Goal: Task Accomplishment & Management: Use online tool/utility

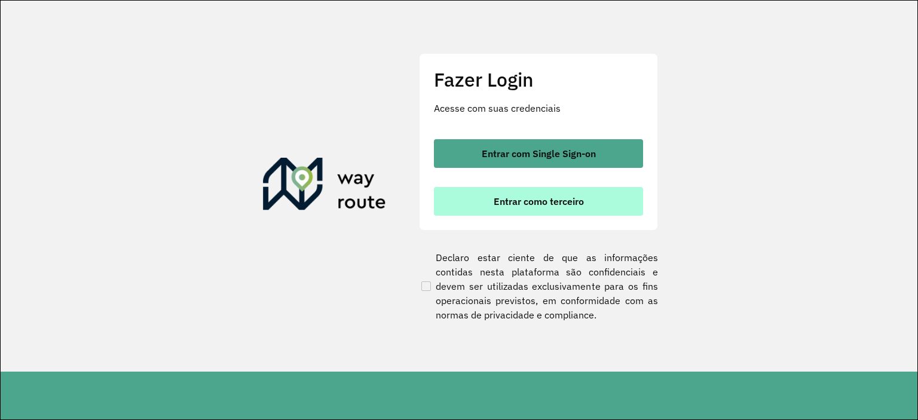
click at [571, 199] on span "Entrar como terceiro" at bounding box center [538, 202] width 90 height 10
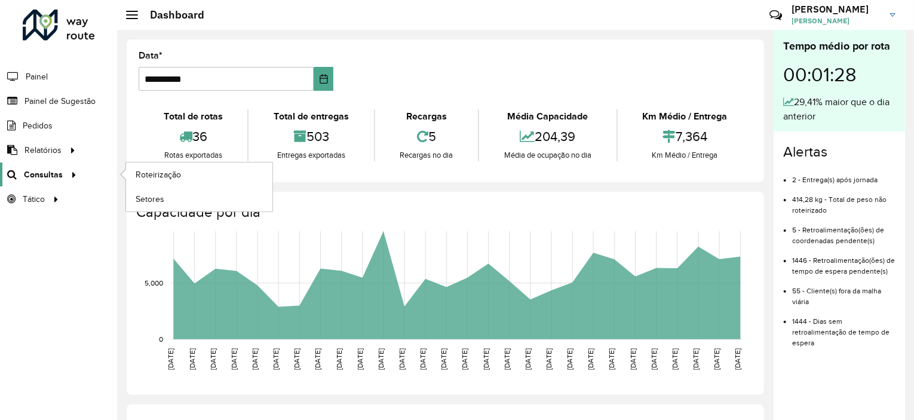
click at [68, 182] on link "Consultas" at bounding box center [40, 174] width 81 height 24
click at [153, 183] on link "Roteirização" at bounding box center [199, 174] width 146 height 24
click at [325, 78] on icon "Choose Date" at bounding box center [324, 79] width 10 height 10
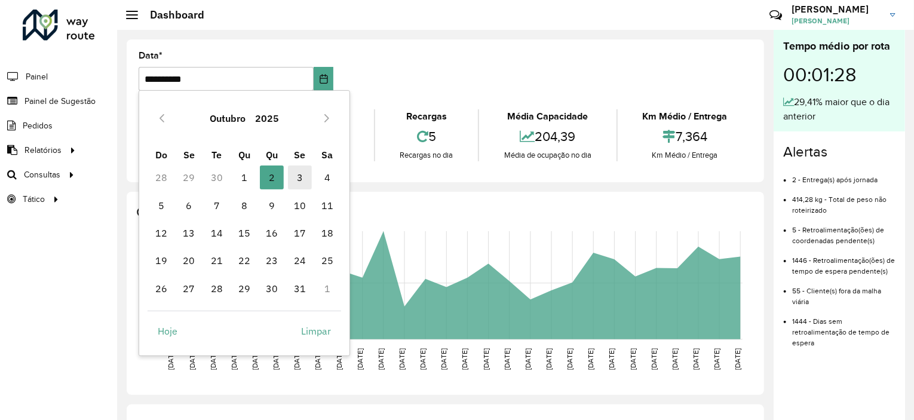
click at [299, 186] on span "3" at bounding box center [300, 177] width 24 height 24
type input "**********"
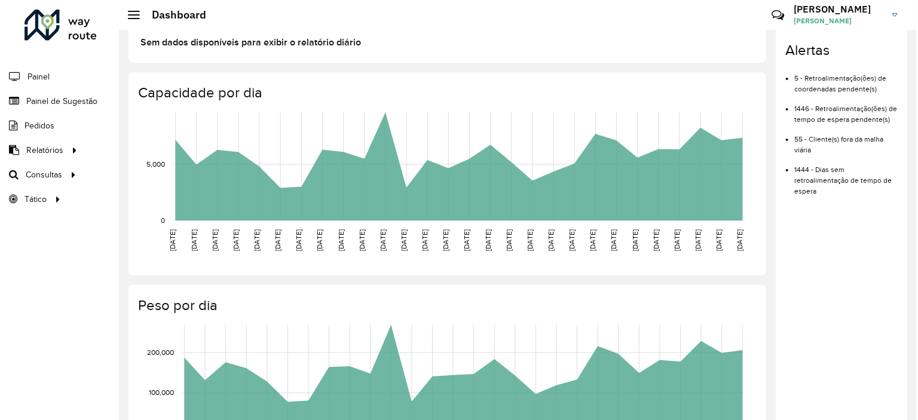
scroll to position [119, 0]
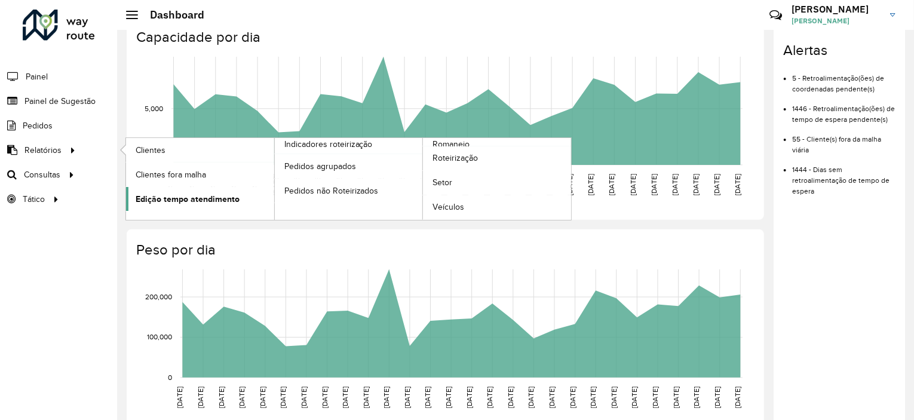
click at [186, 204] on span "Edição tempo atendimento" at bounding box center [188, 199] width 104 height 13
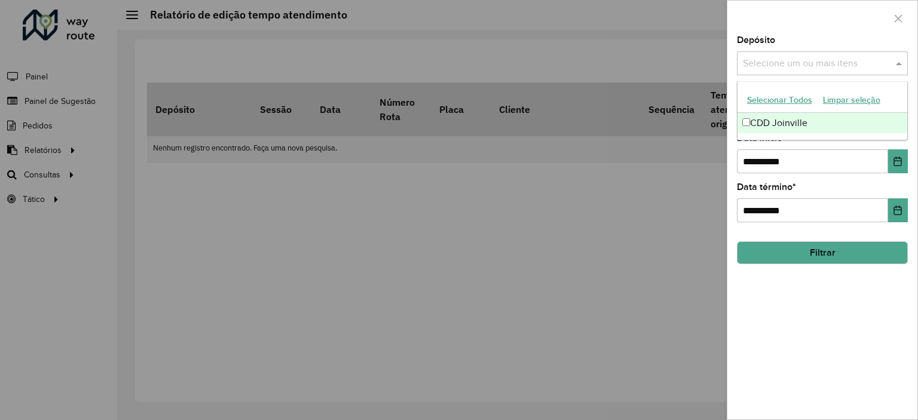
click at [790, 59] on input "text" at bounding box center [816, 64] width 153 height 14
click at [766, 122] on div "CDD Joinville" at bounding box center [822, 123] width 170 height 20
click at [829, 59] on input "text" at bounding box center [847, 64] width 72 height 14
click at [885, 62] on input "text" at bounding box center [816, 64] width 153 height 14
click at [765, 127] on div "CDD Joinville" at bounding box center [822, 123] width 170 height 20
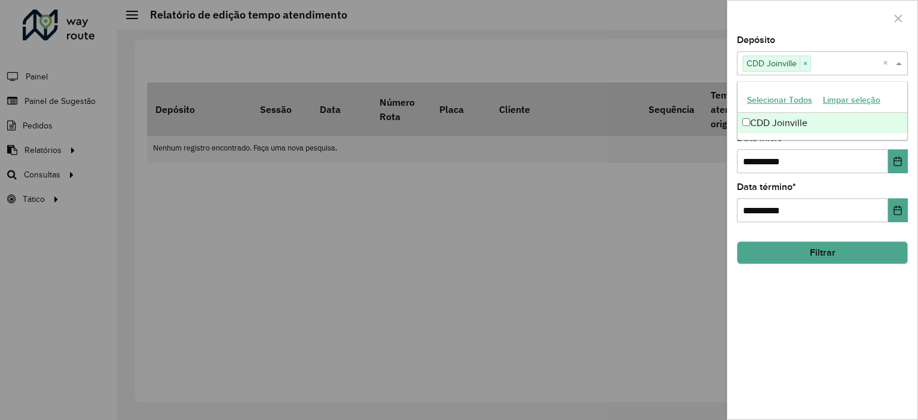
click at [743, 234] on hb-field-button "Filtrar" at bounding box center [822, 248] width 171 height 32
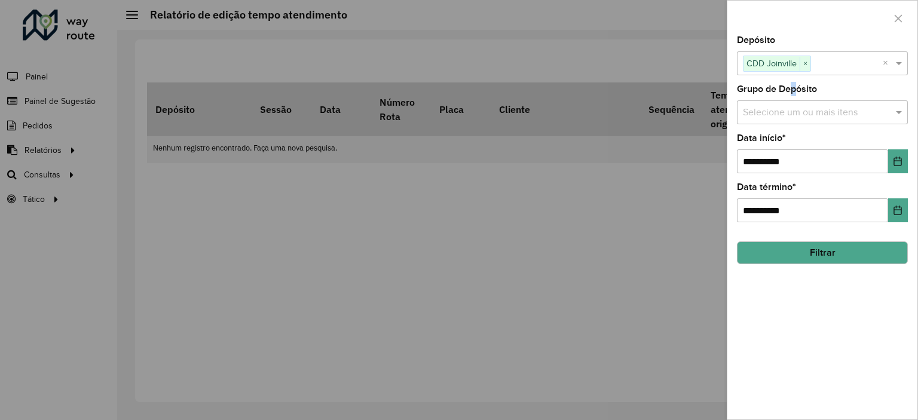
click at [789, 91] on label "Grupo de Depósito" at bounding box center [777, 89] width 80 height 14
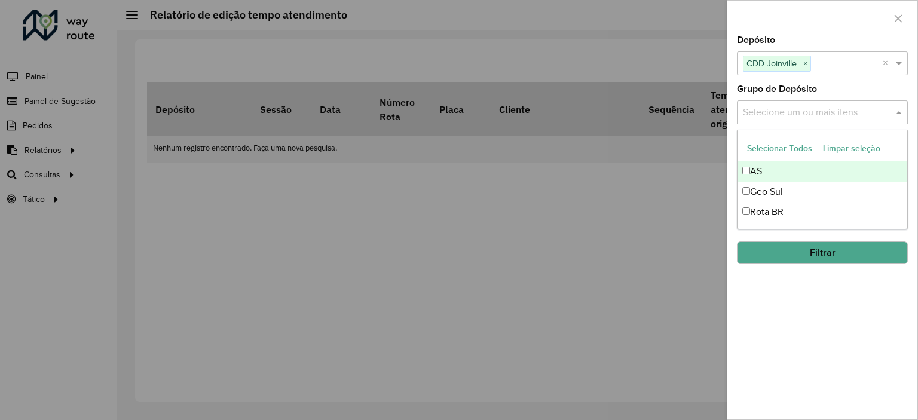
click at [787, 112] on input "text" at bounding box center [816, 113] width 153 height 14
click at [779, 146] on button "Selecionar Todos" at bounding box center [779, 148] width 76 height 19
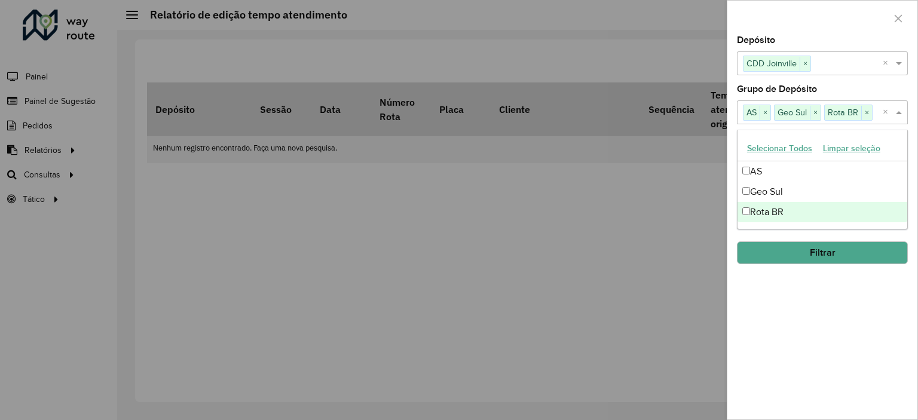
click at [775, 232] on hb-field-button "Filtrar" at bounding box center [822, 248] width 171 height 32
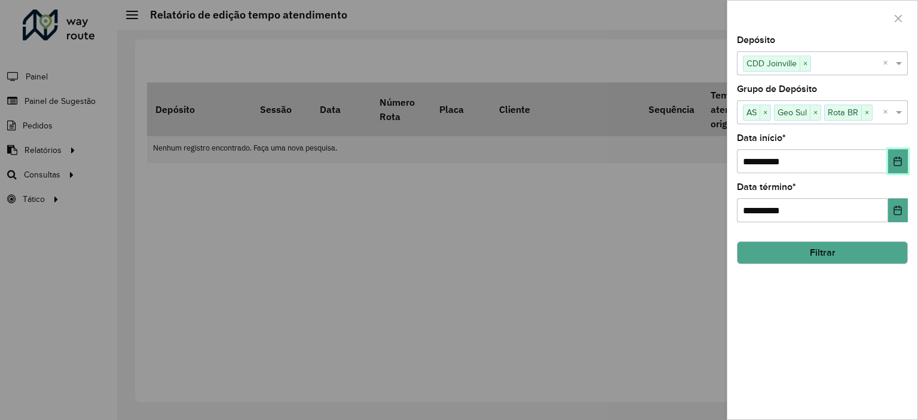
click at [898, 158] on icon "Choose Date" at bounding box center [898, 162] width 10 height 10
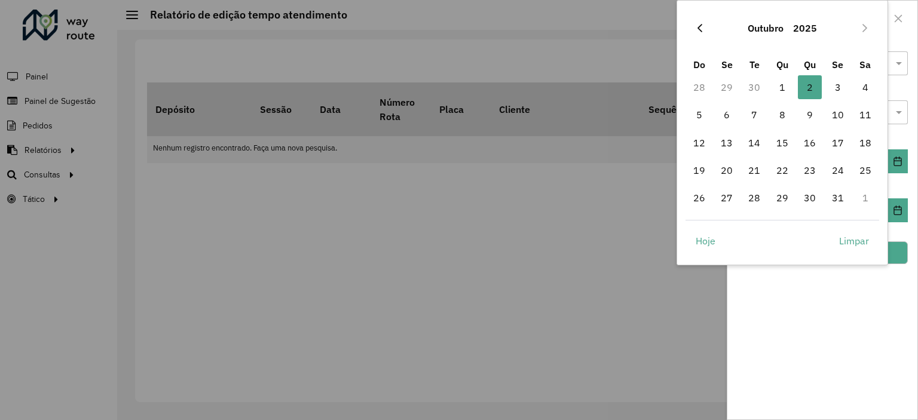
click at [703, 30] on icon "Previous Month" at bounding box center [700, 28] width 10 height 10
drag, startPoint x: 726, startPoint y: 87, endPoint x: 784, endPoint y: 183, distance: 112.5
click at [731, 94] on span "1" at bounding box center [726, 87] width 24 height 24
type input "**********"
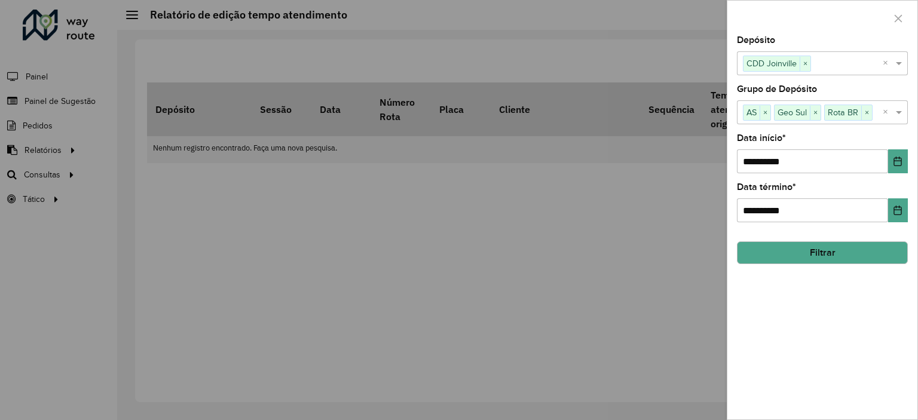
click at [829, 251] on button "Filtrar" at bounding box center [822, 252] width 171 height 23
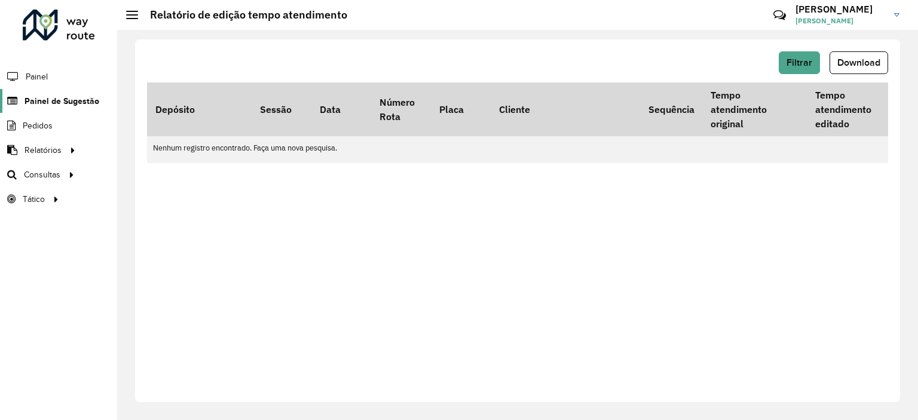
click at [80, 107] on link "Painel de Sugestão" at bounding box center [49, 101] width 99 height 24
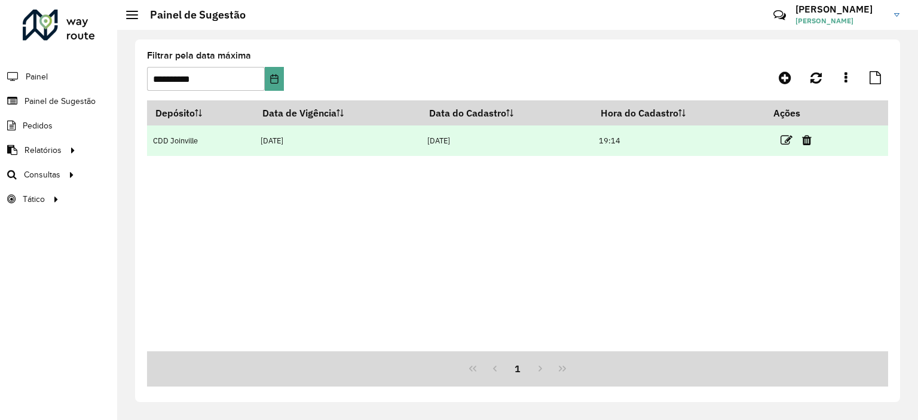
click at [603, 136] on td "19:14" at bounding box center [679, 140] width 173 height 30
click at [588, 150] on td "02/10/2025" at bounding box center [506, 140] width 171 height 30
click at [788, 140] on icon at bounding box center [786, 140] width 12 height 12
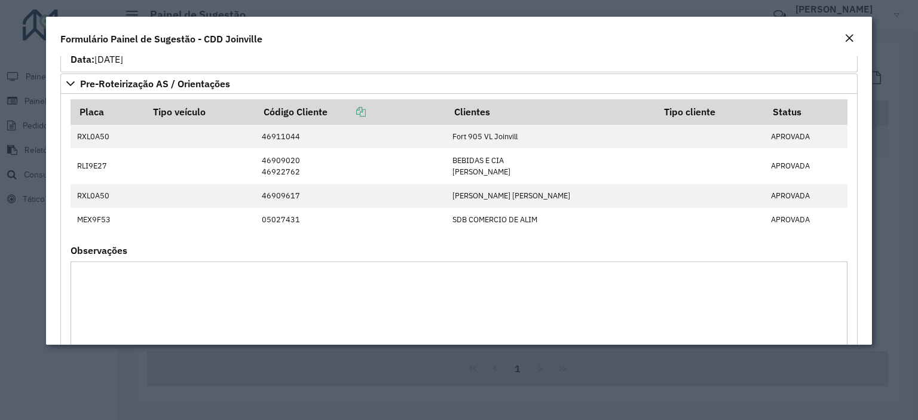
scroll to position [1494, 0]
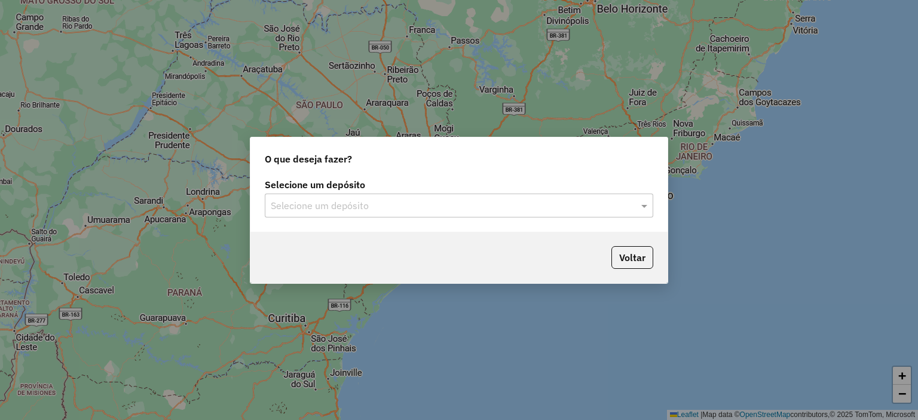
drag, startPoint x: 296, startPoint y: 206, endPoint x: 296, endPoint y: 213, distance: 6.6
click at [296, 206] on input "text" at bounding box center [447, 206] width 352 height 14
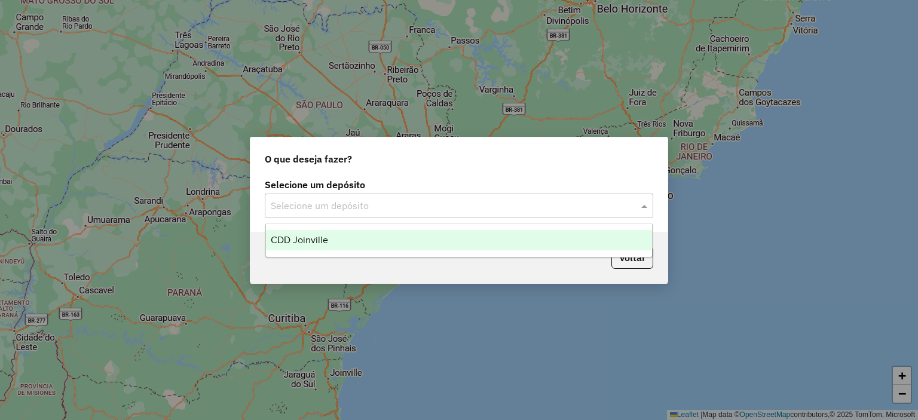
click at [303, 237] on span "CDD Joinville" at bounding box center [299, 240] width 57 height 10
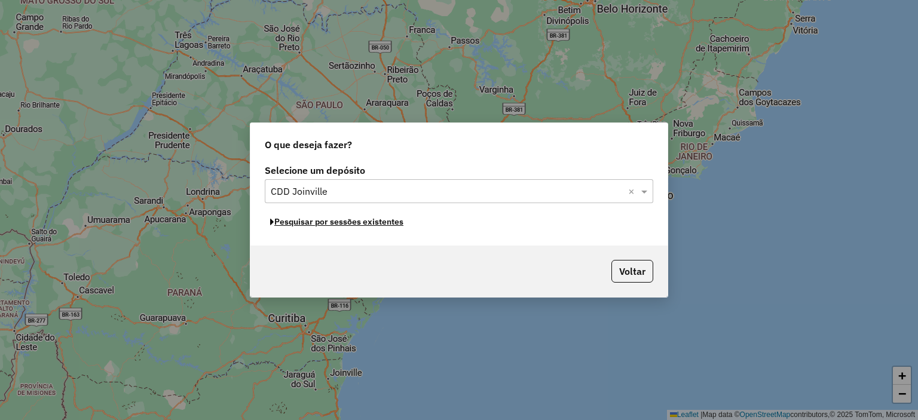
click at [378, 226] on button "Pesquisar por sessões existentes" at bounding box center [337, 222] width 144 height 19
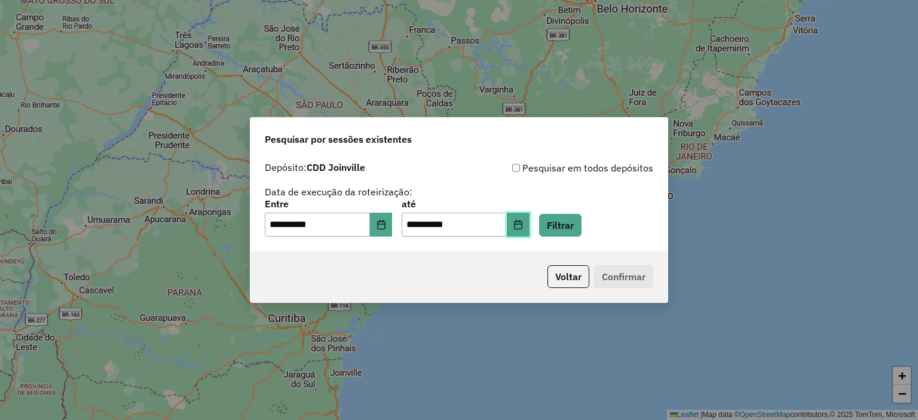
click at [523, 227] on icon "Choose Date" at bounding box center [518, 225] width 10 height 10
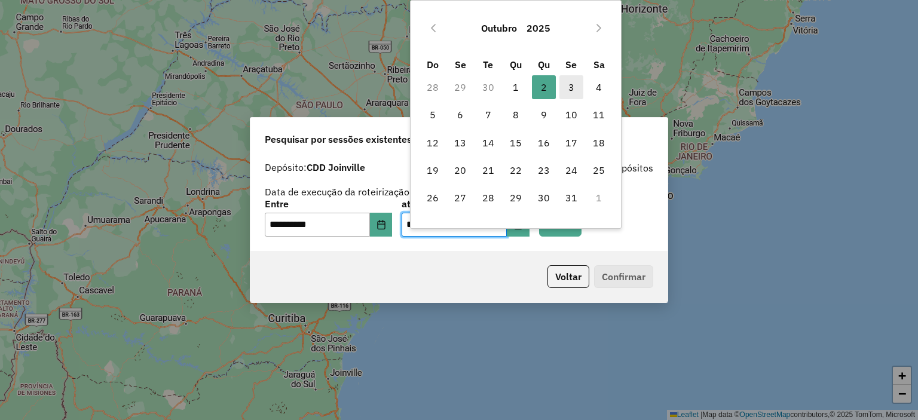
click at [566, 85] on span "3" at bounding box center [571, 87] width 24 height 24
type input "**********"
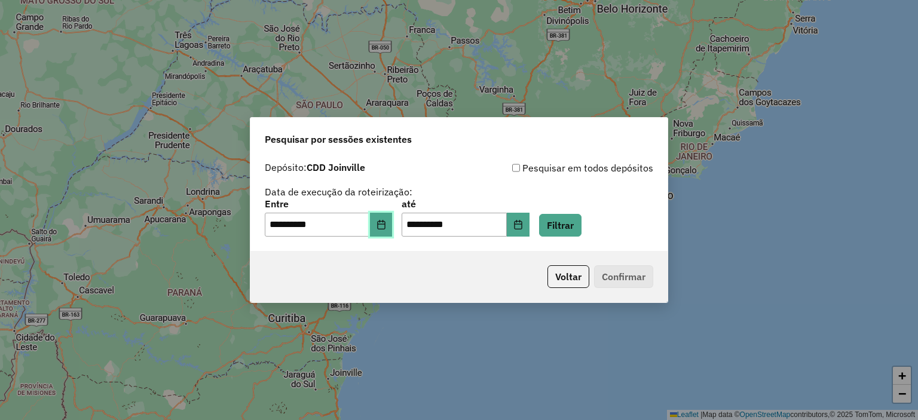
click at [392, 231] on button "Choose Date" at bounding box center [381, 225] width 23 height 24
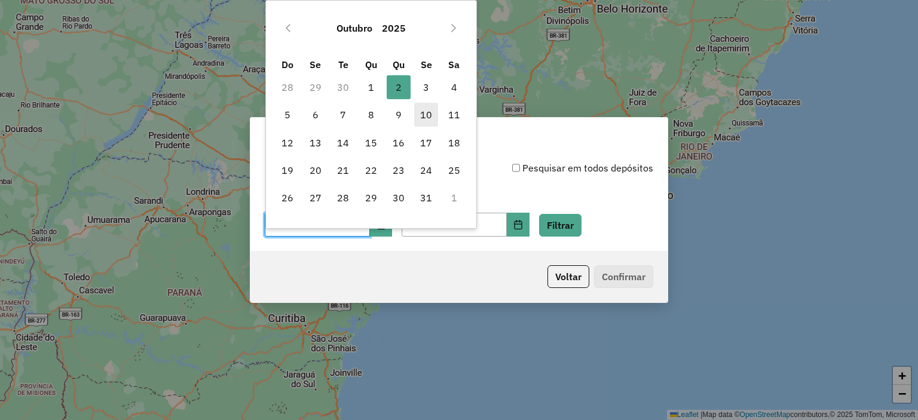
drag, startPoint x: 430, startPoint y: 90, endPoint x: 425, endPoint y: 109, distance: 19.3
click at [429, 90] on span "3" at bounding box center [426, 87] width 24 height 24
type input "**********"
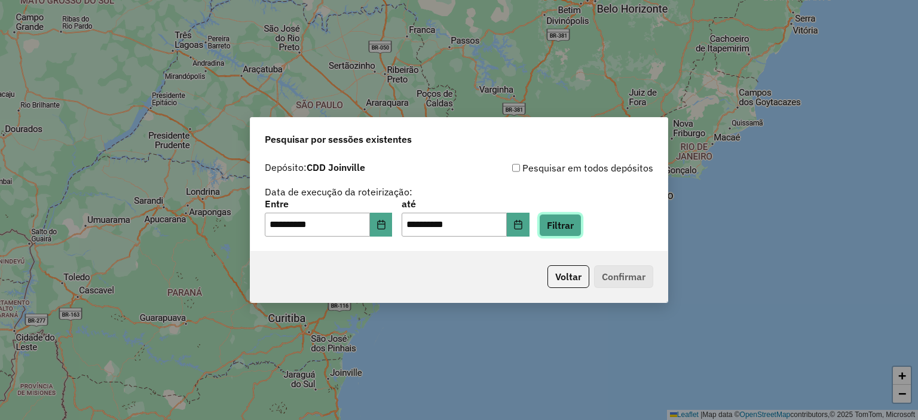
click at [575, 232] on button "Filtrar" at bounding box center [560, 225] width 42 height 23
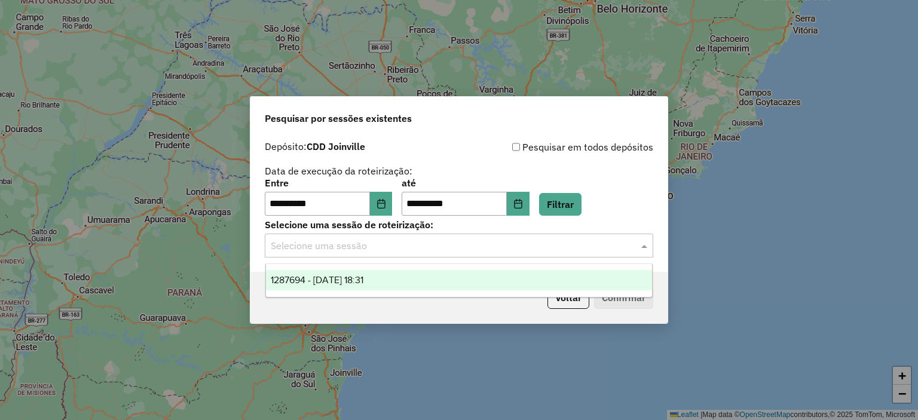
click at [490, 255] on div "Selecione uma sessão" at bounding box center [459, 246] width 388 height 24
click at [485, 289] on div "1287694 - 03/10/2025 18:31" at bounding box center [459, 280] width 387 height 20
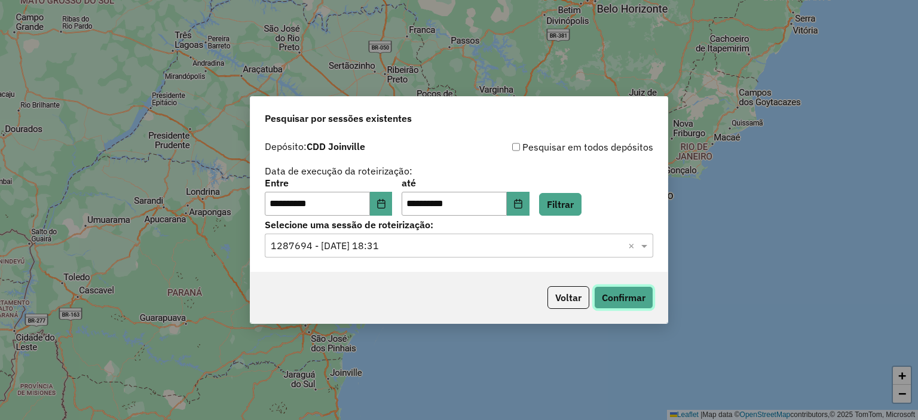
click at [627, 301] on button "Confirmar" at bounding box center [623, 297] width 59 height 23
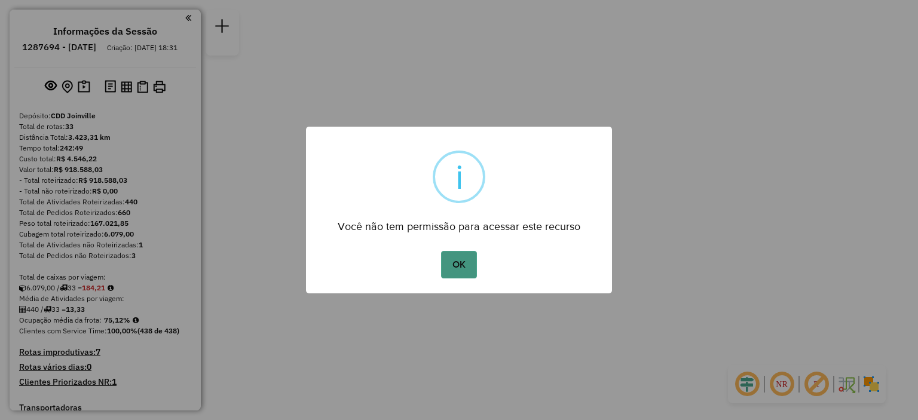
click at [471, 267] on button "OK" at bounding box center [458, 264] width 35 height 27
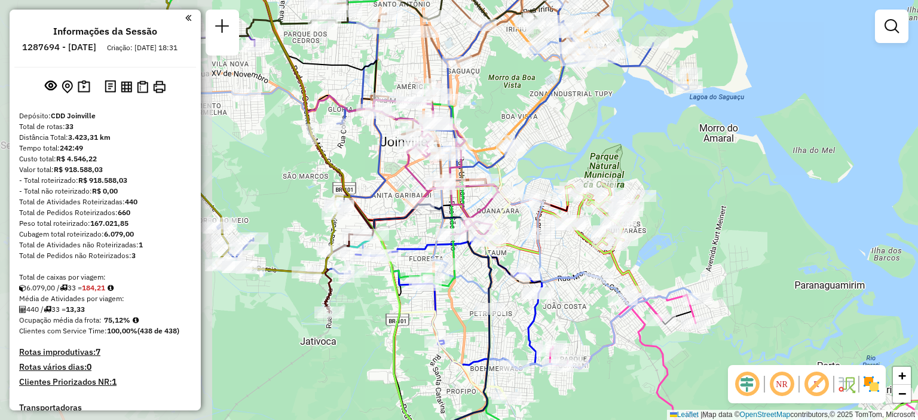
drag, startPoint x: 449, startPoint y: 167, endPoint x: 686, endPoint y: 173, distance: 237.2
click at [686, 173] on div "Janela de atendimento Grade de atendimento Capacidade Transportadoras Veículos …" at bounding box center [459, 210] width 918 height 420
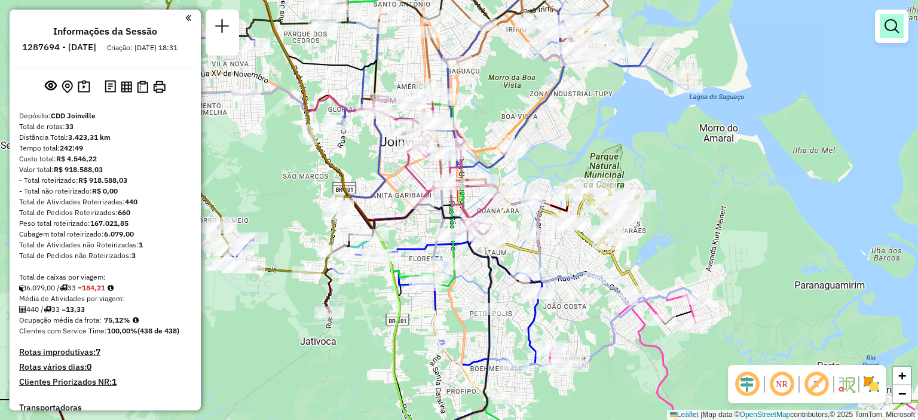
click at [891, 33] on em at bounding box center [891, 26] width 14 height 14
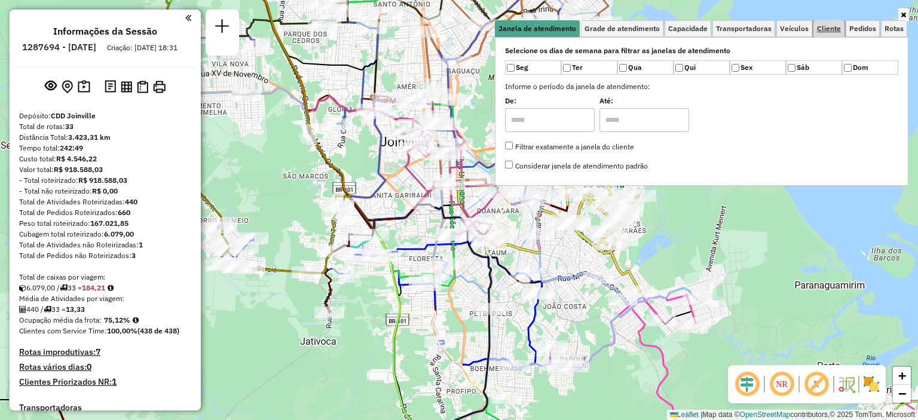
click at [826, 33] on link "Cliente" at bounding box center [828, 28] width 31 height 17
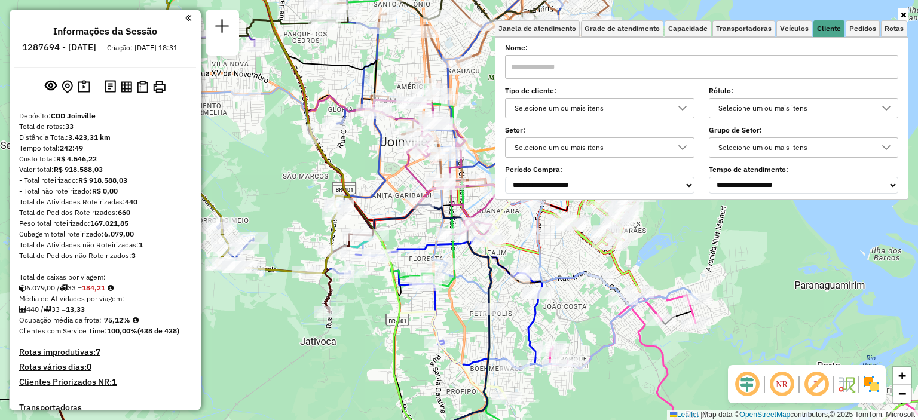
click at [569, 109] on div "Selecione um ou mais itens" at bounding box center [590, 108] width 161 height 19
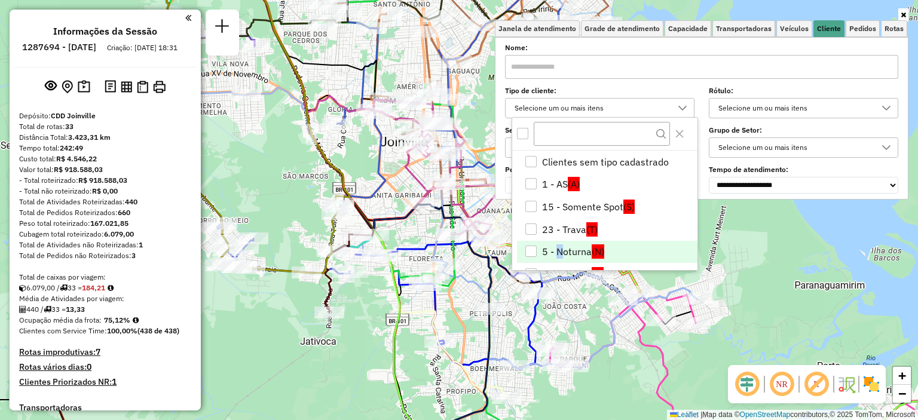
click at [554, 250] on li "5 - Noturna (N)" at bounding box center [607, 252] width 180 height 23
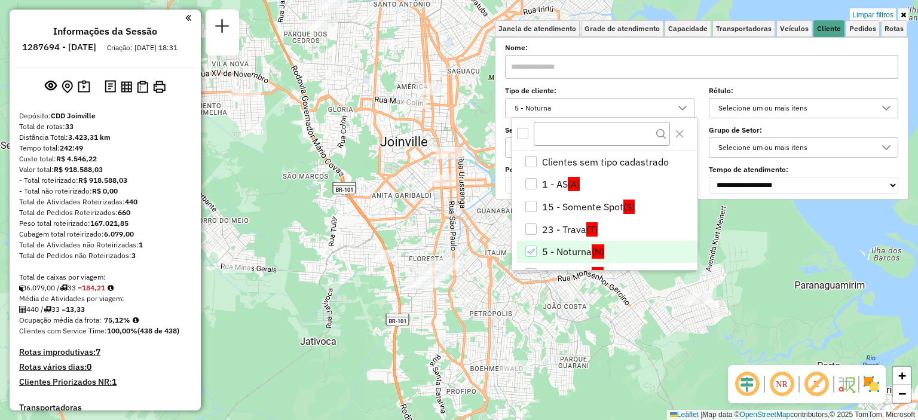
click at [763, 12] on div "Limpar filtros" at bounding box center [701, 15] width 413 height 11
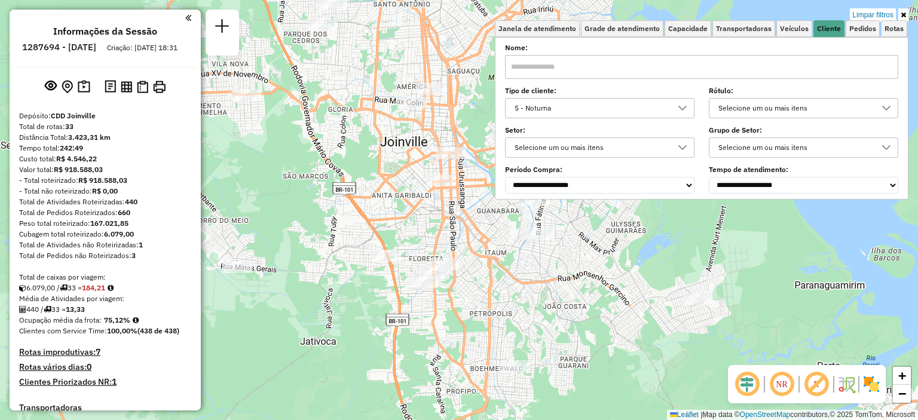
click at [901, 14] on icon at bounding box center [902, 14] width 5 height 7
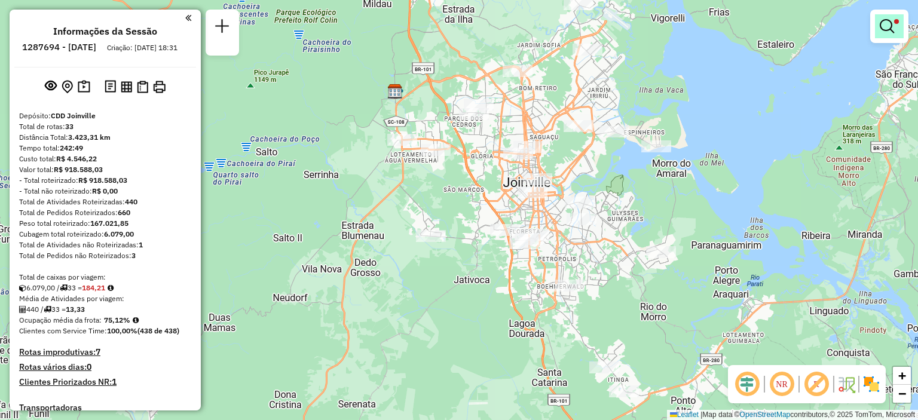
click at [891, 36] on link at bounding box center [889, 26] width 29 height 24
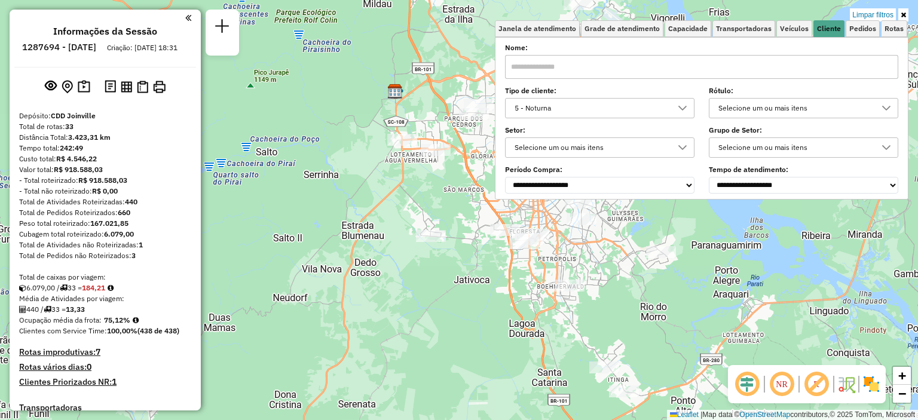
click at [642, 108] on div "5 - Noturna" at bounding box center [590, 108] width 161 height 19
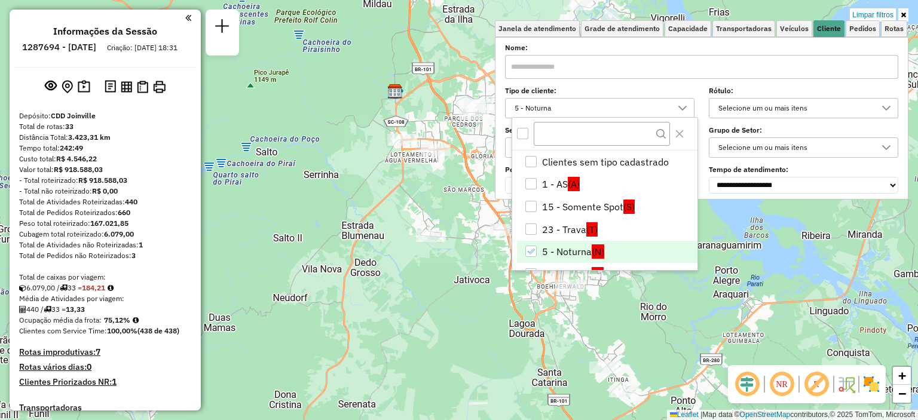
click at [535, 249] on div "5 - Noturna" at bounding box center [530, 251] width 11 height 11
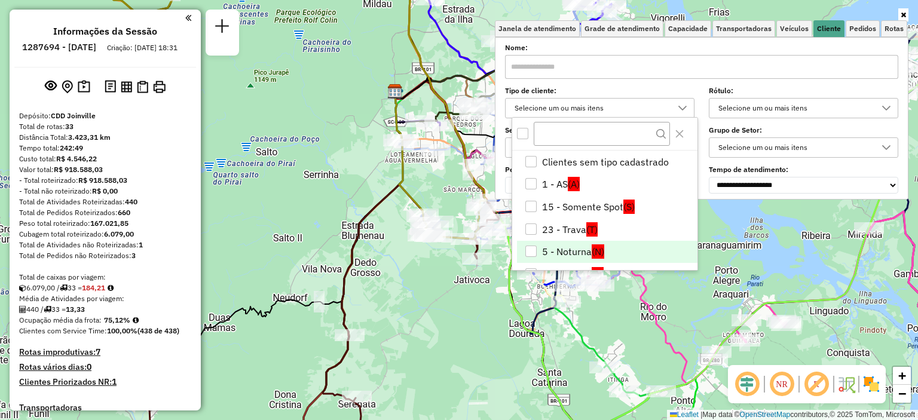
click at [732, 234] on div "Janela de atendimento Grade de atendimento Capacidade Transportadoras Veículos …" at bounding box center [459, 210] width 918 height 420
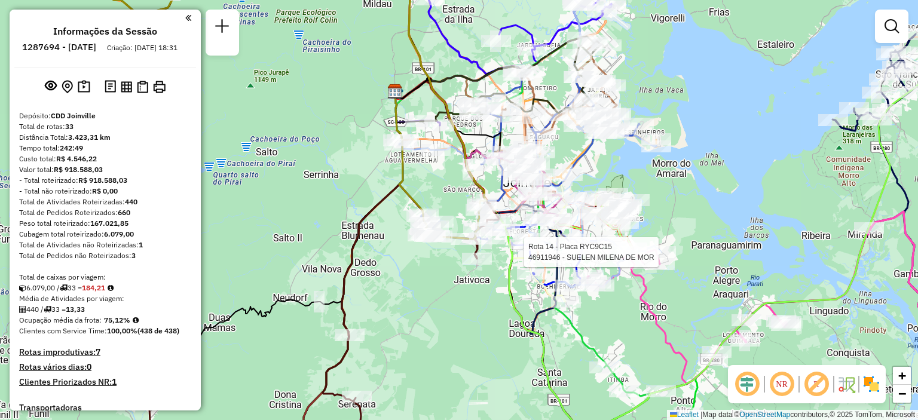
select select "**********"
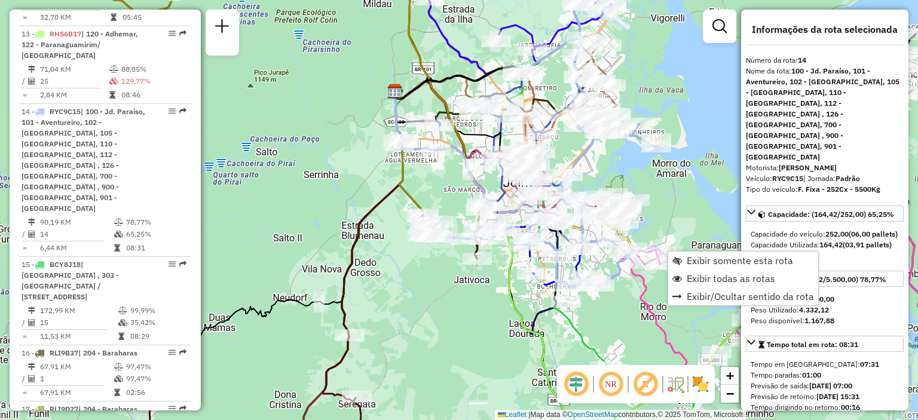
scroll to position [1422, 0]
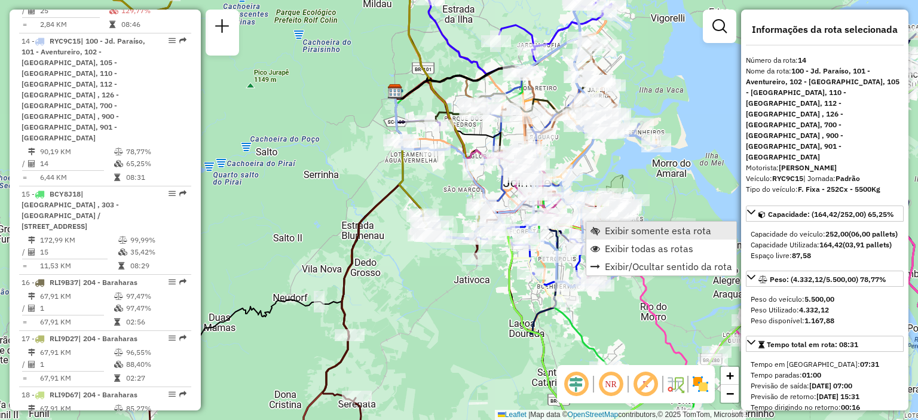
click at [648, 231] on span "Exibir somente esta rota" at bounding box center [658, 231] width 106 height 10
